Goal: Transaction & Acquisition: Purchase product/service

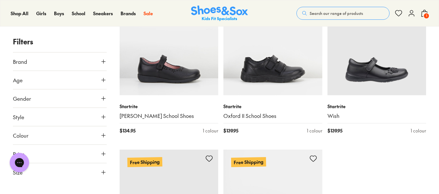
scroll to position [97, 0]
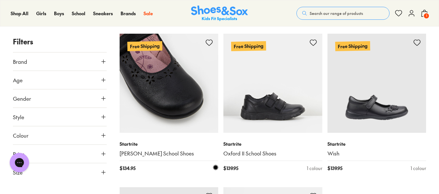
click at [173, 113] on img at bounding box center [169, 83] width 99 height 99
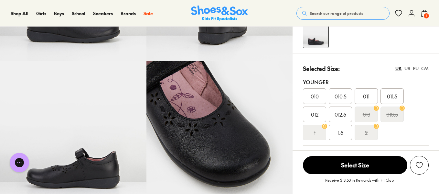
scroll to position [162, 0]
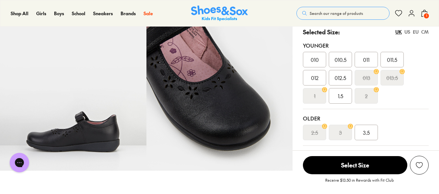
select select "*"
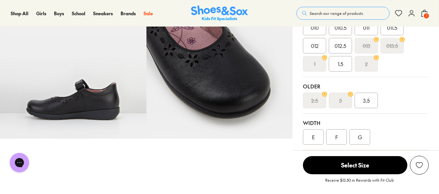
scroll to position [194, 0]
click at [352, 91] on icon at bounding box center [350, 93] width 5 height 5
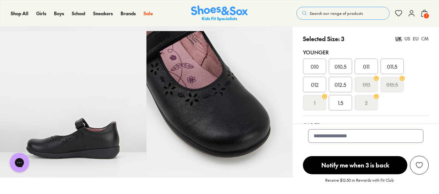
scroll to position [194, 0]
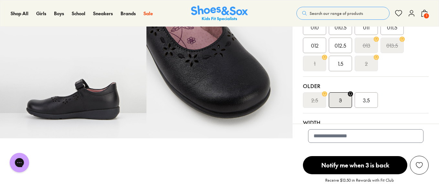
click at [331, 129] on div "F" at bounding box center [336, 137] width 21 height 16
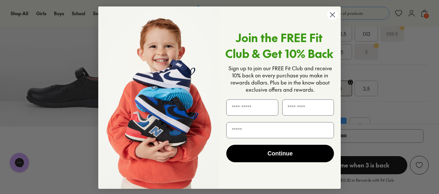
scroll to position [226, 0]
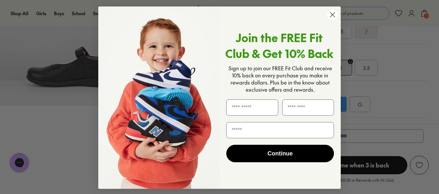
click at [334, 14] on circle "Close dialog" at bounding box center [332, 14] width 11 height 11
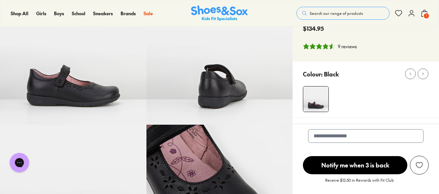
scroll to position [0, 0]
